Goal: Check status: Check status

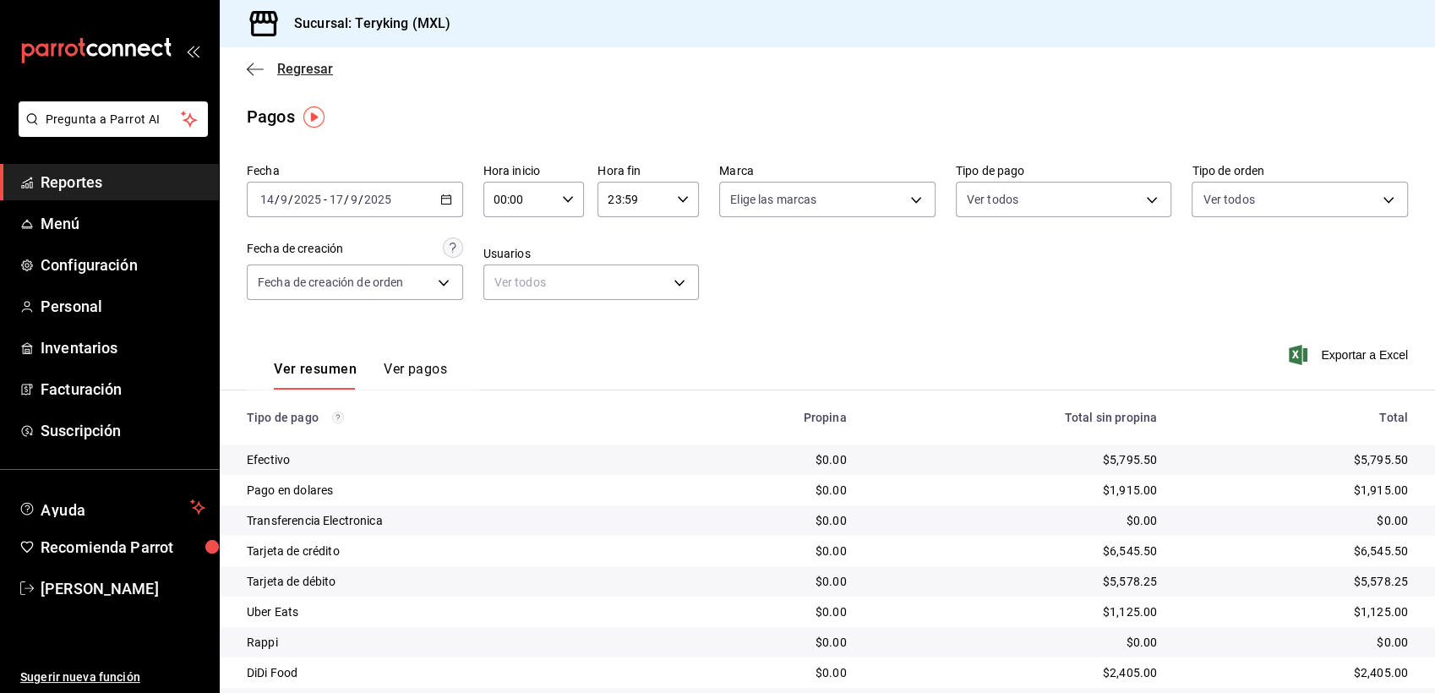
click at [314, 74] on span "Regresar" at bounding box center [305, 69] width 56 height 16
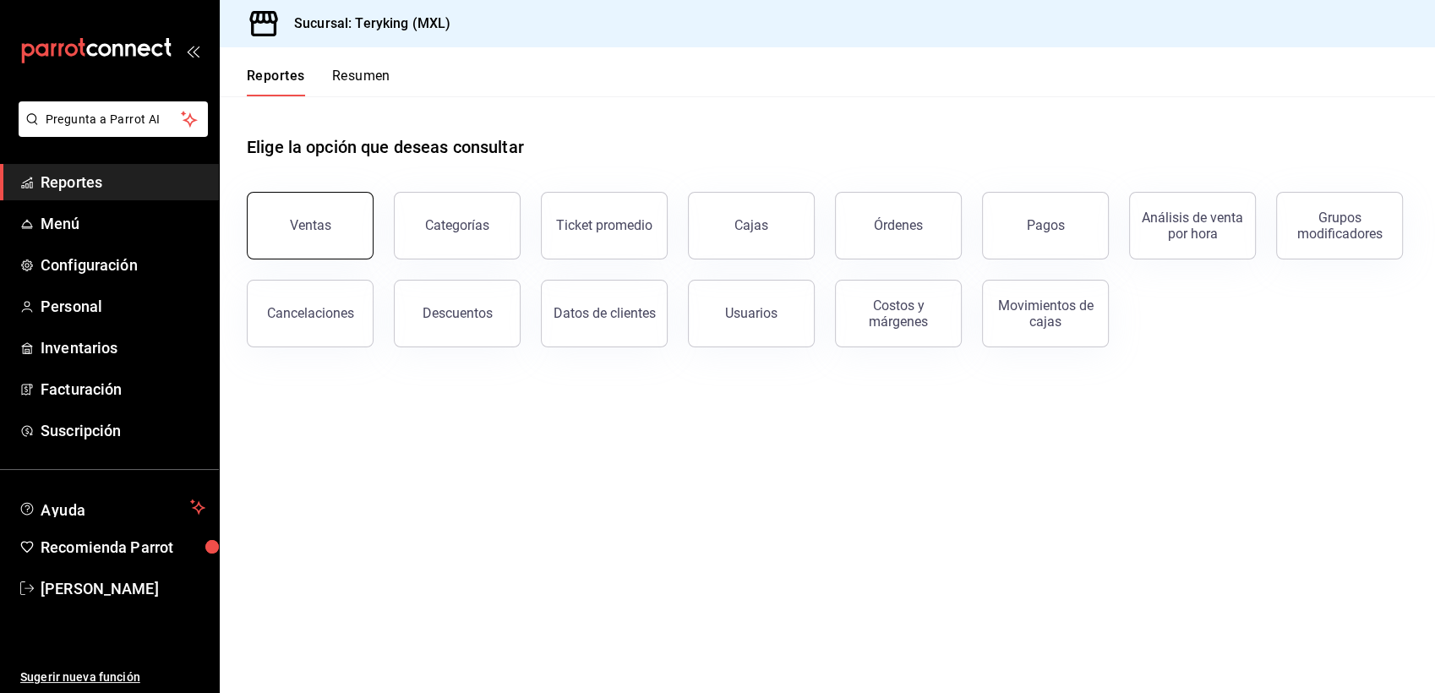
click at [322, 227] on div "Ventas" at bounding box center [310, 225] width 41 height 16
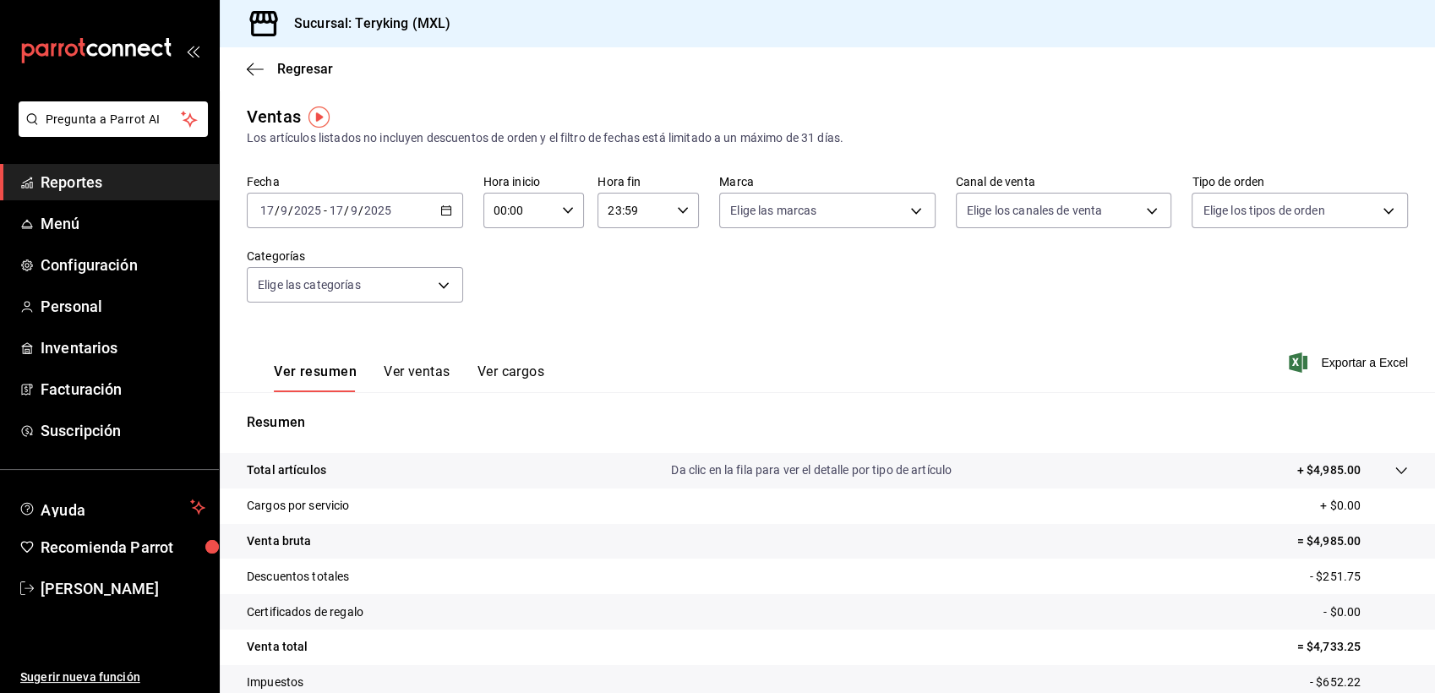
click at [444, 209] on icon "button" at bounding box center [446, 210] width 12 height 12
click at [297, 286] on li "Ayer" at bounding box center [327, 300] width 158 height 38
click at [318, 66] on span "Regresar" at bounding box center [305, 69] width 56 height 16
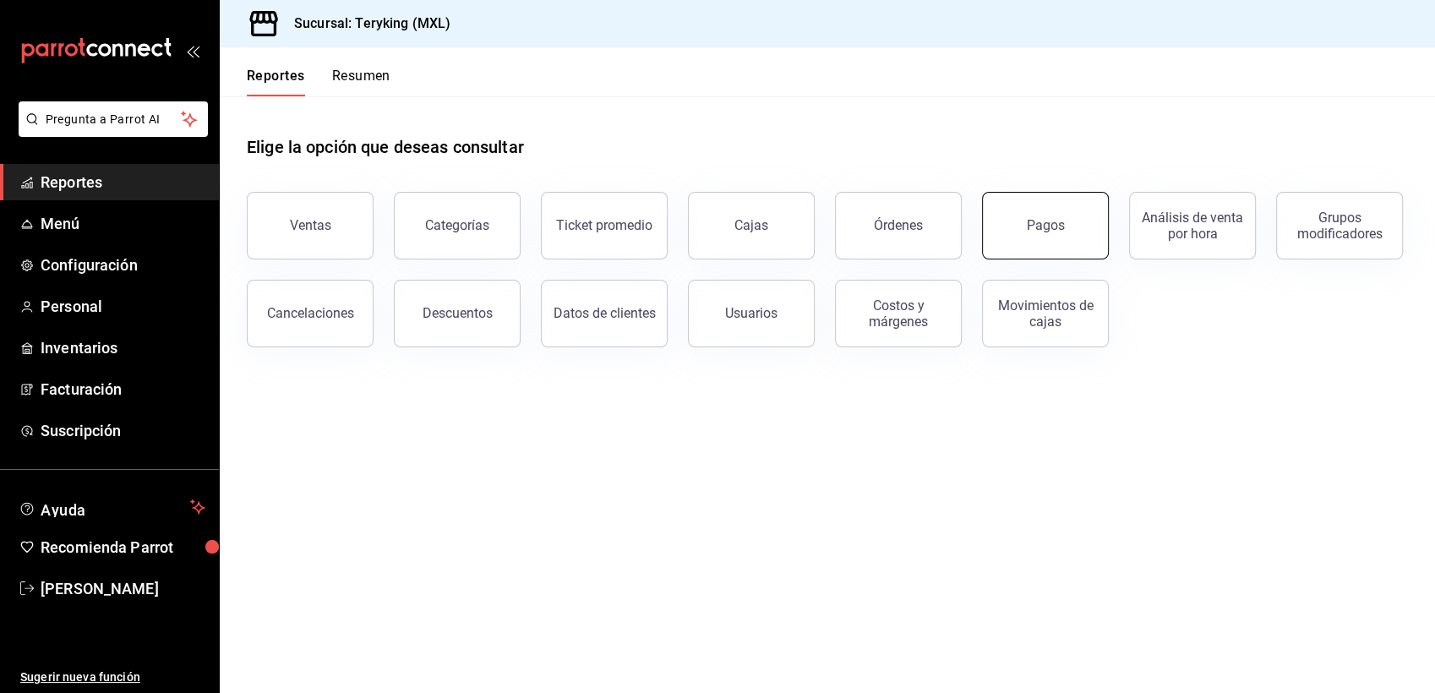
click at [1031, 228] on div "Pagos" at bounding box center [1046, 225] width 38 height 16
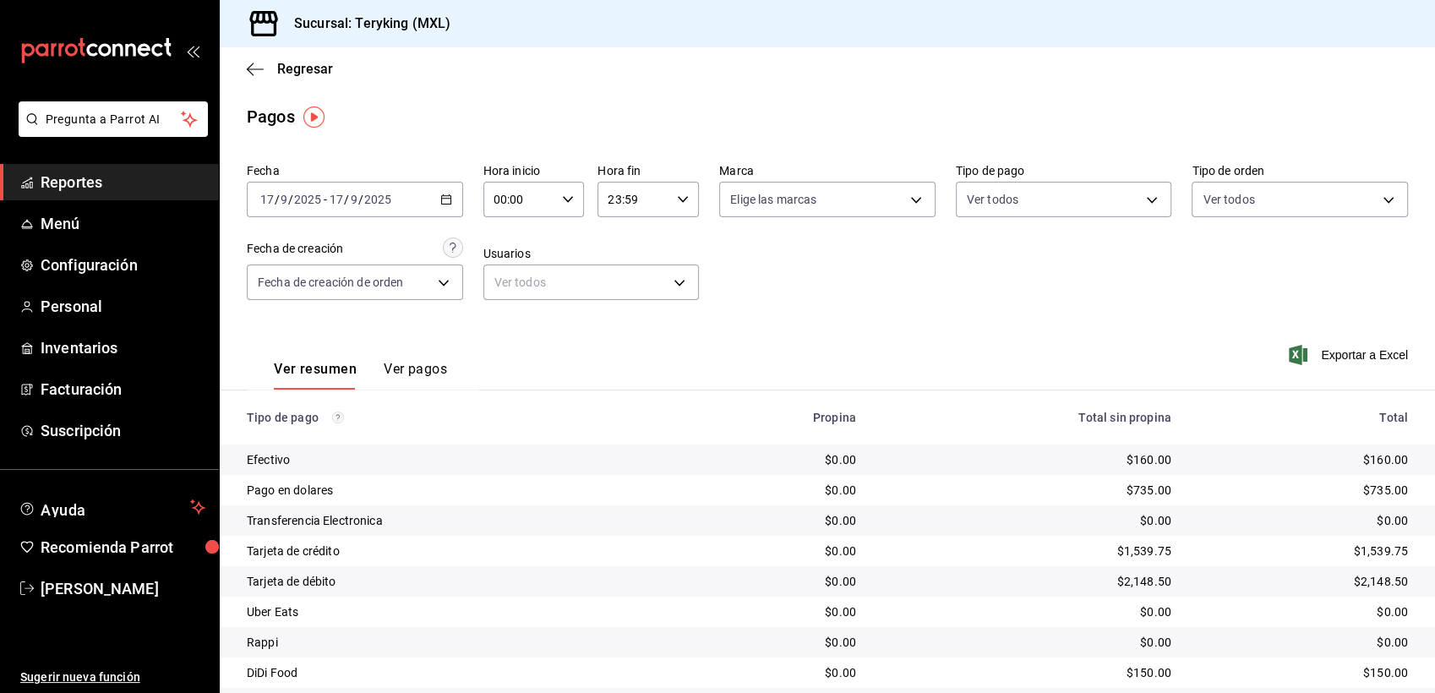
click at [442, 197] on icon "button" at bounding box center [446, 200] width 12 height 12
click at [312, 294] on span "Ayer" at bounding box center [326, 289] width 131 height 18
